Goal: Task Accomplishment & Management: Manage account settings

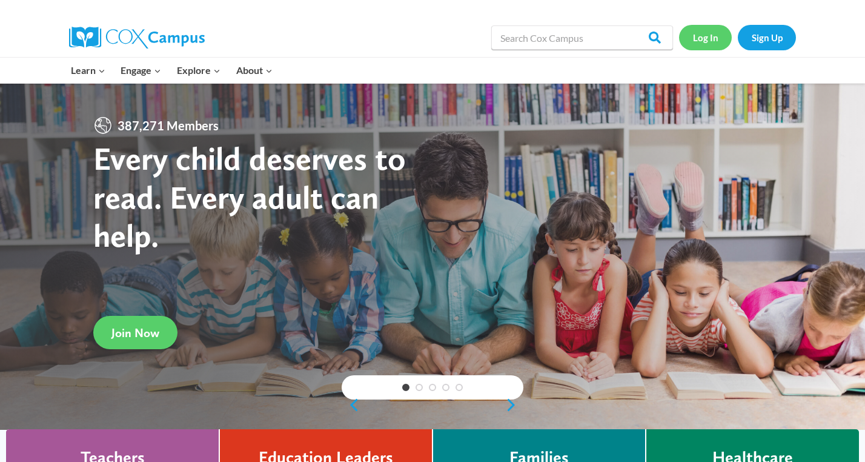
click at [704, 41] on link "Log In" at bounding box center [705, 37] width 53 height 25
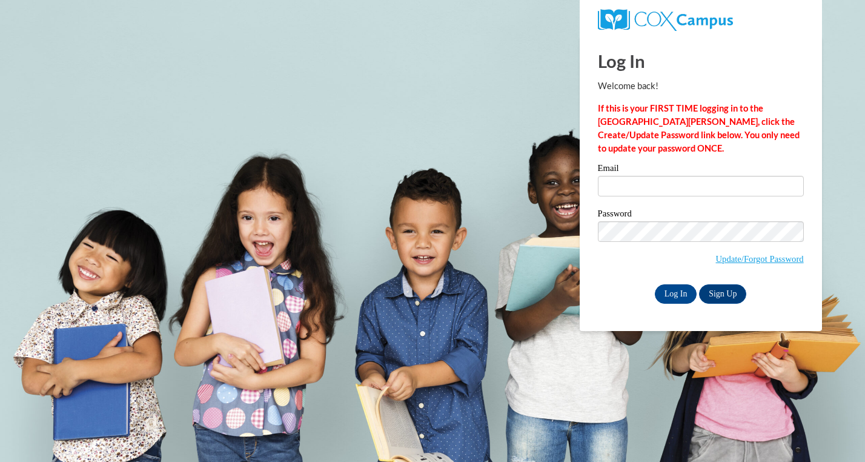
click at [642, 175] on label "Email" at bounding box center [701, 170] width 206 height 12
click at [642, 176] on input "Email" at bounding box center [701, 186] width 206 height 21
type input "[EMAIL_ADDRESS][DOMAIN_NAME]"
click at [655, 284] on input "Log In" at bounding box center [676, 293] width 42 height 19
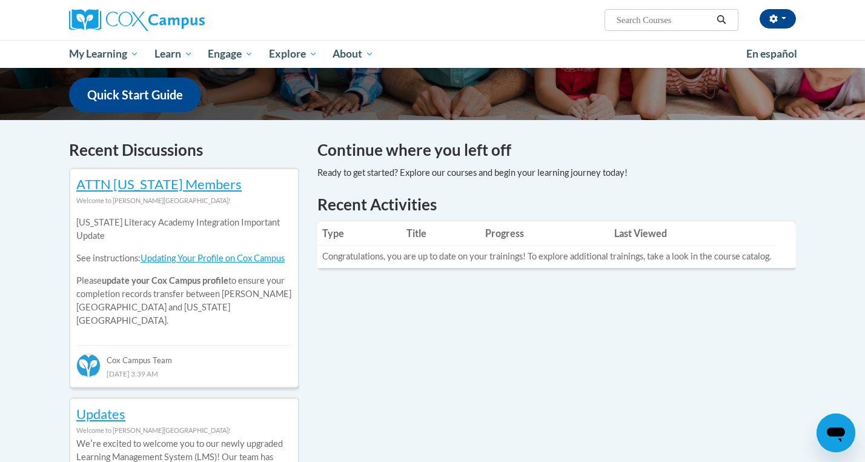
scroll to position [316, 0]
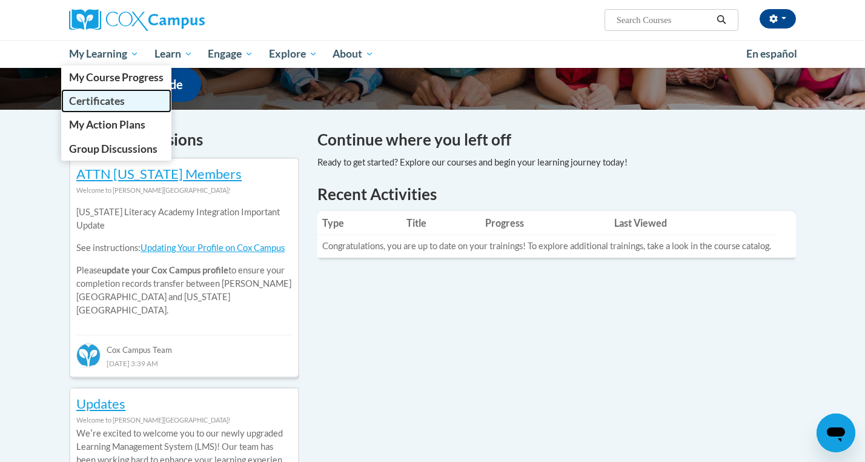
click at [118, 98] on span "Certificates" at bounding box center [97, 101] width 56 height 13
